Goal: Information Seeking & Learning: Learn about a topic

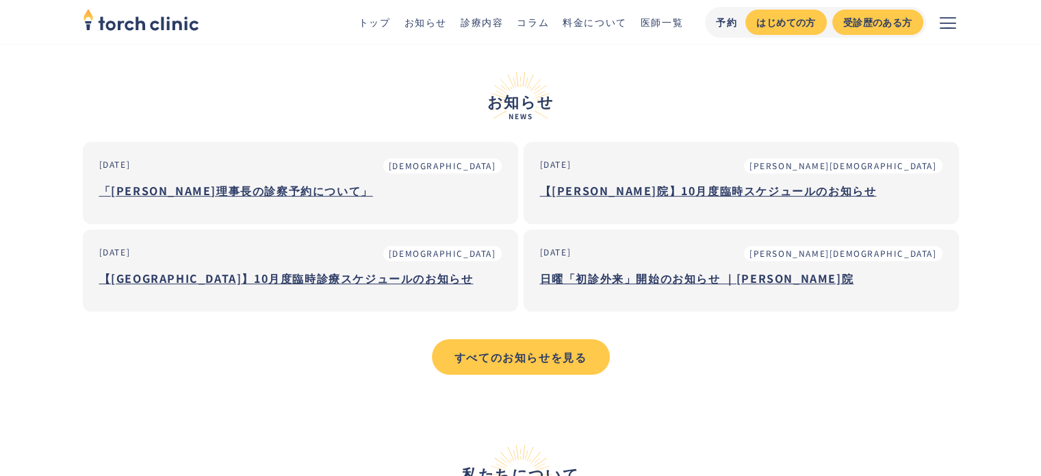
scroll to position [523, 0]
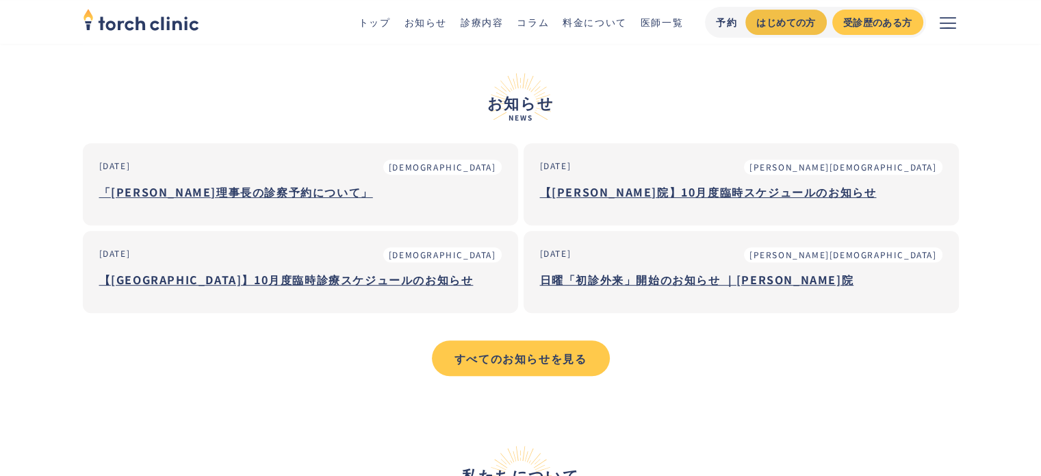
click at [795, 19] on div "はじめての方" at bounding box center [786, 22] width 59 height 14
click at [934, 18] on button "メニューを開く" at bounding box center [948, 22] width 44 height 44
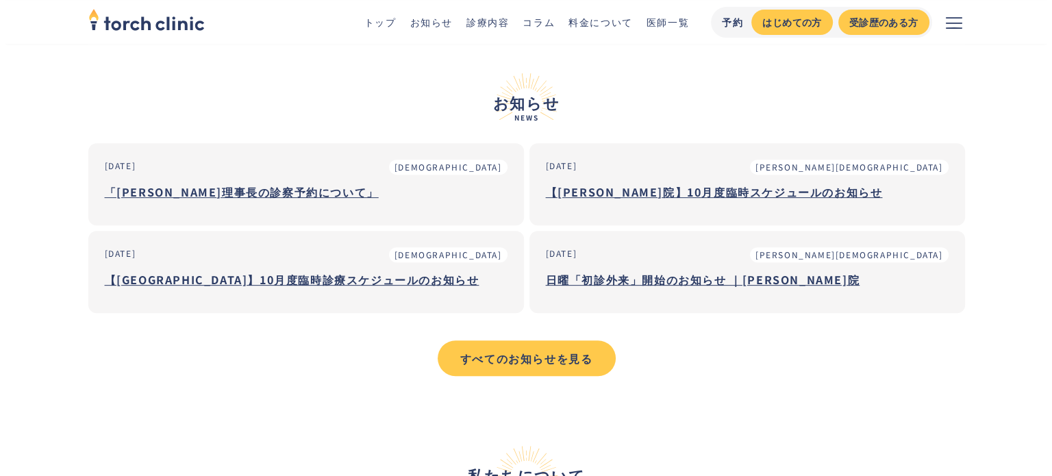
scroll to position [527, 0]
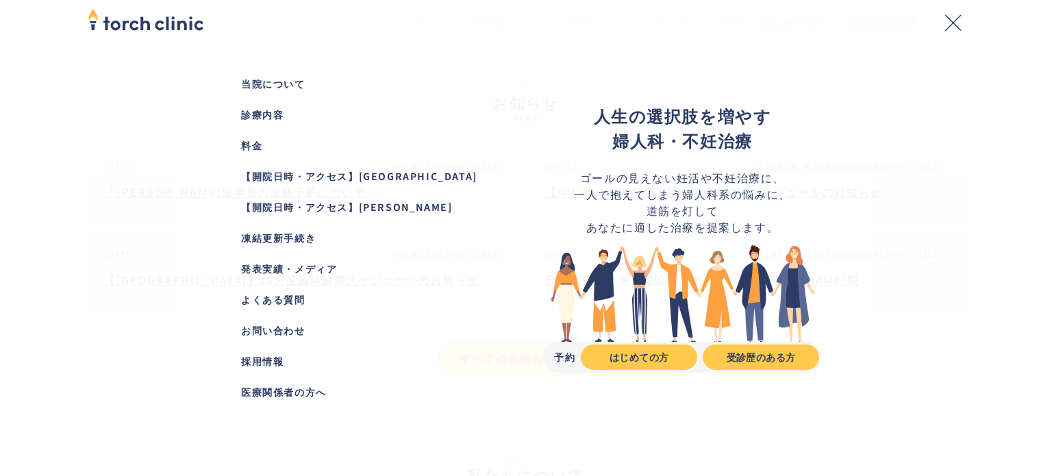
click at [296, 333] on div "お問い合わせ" at bounding box center [369, 330] width 257 height 14
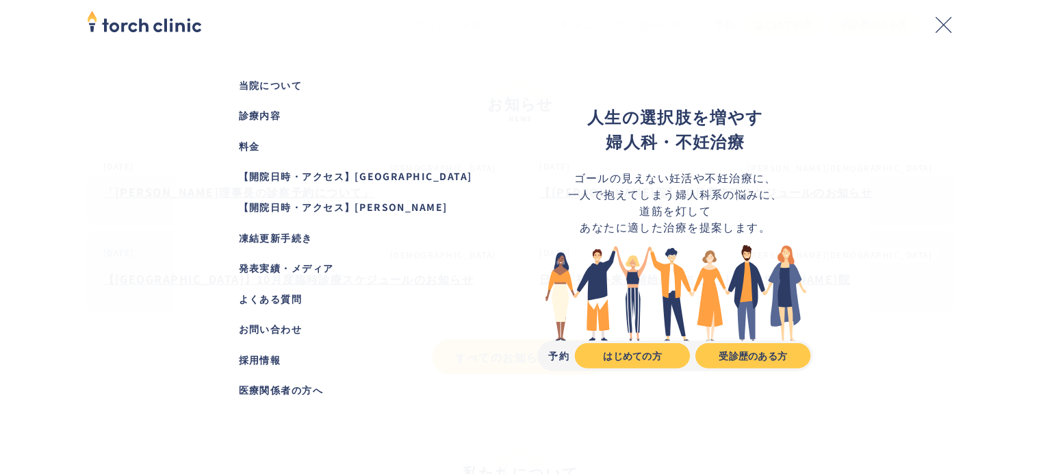
scroll to position [523, 0]
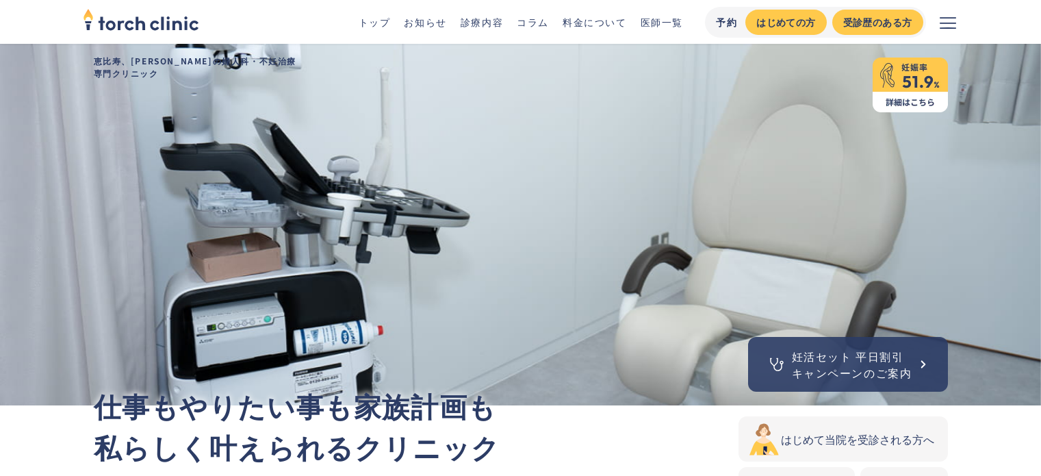
click at [659, 23] on link "医師一覧" at bounding box center [662, 22] width 42 height 14
